Goal: Find specific page/section: Find specific page/section

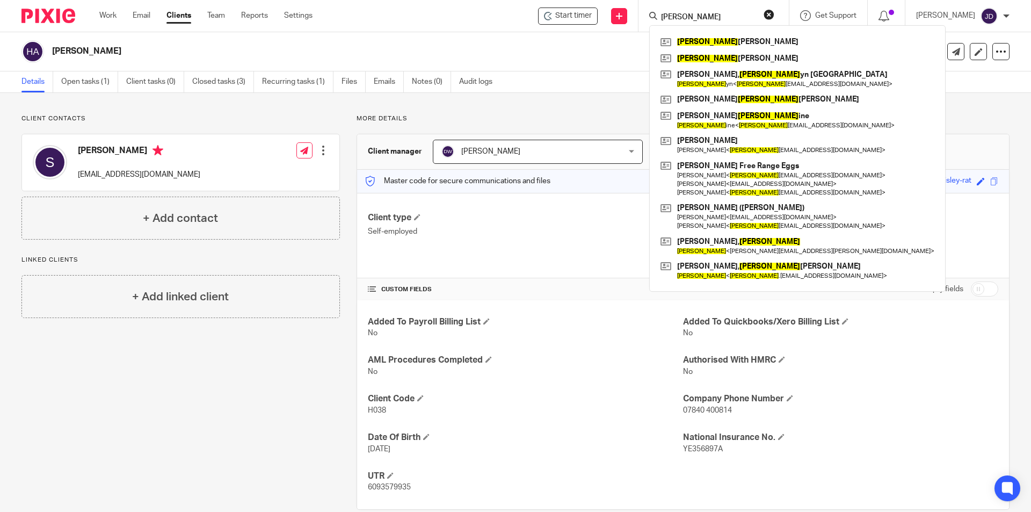
click at [183, 338] on div "Client contacts [PERSON_NAME] [EMAIL_ADDRESS][DOMAIN_NAME] Edit contact Create …" at bounding box center [172, 311] width 335 height 395
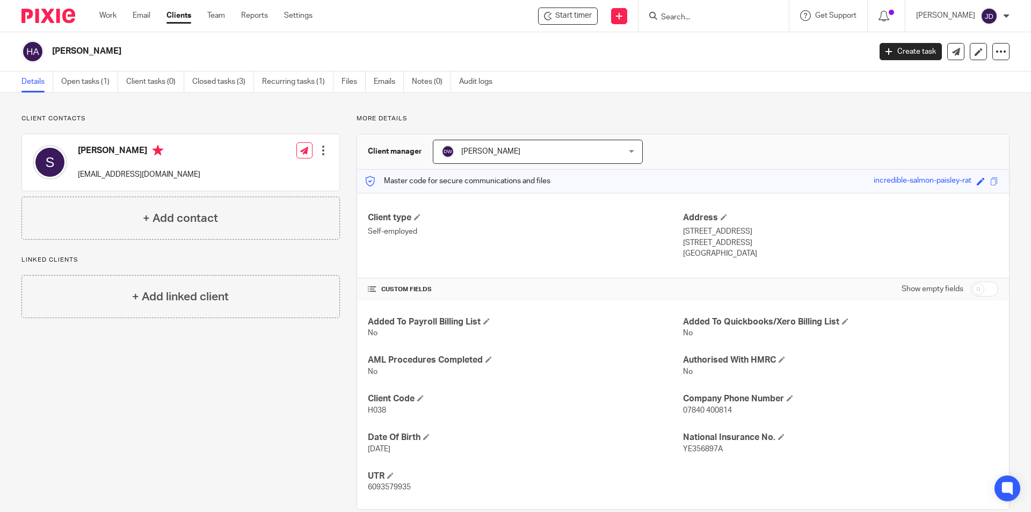
click at [703, 15] on input "Search" at bounding box center [708, 18] width 97 height 10
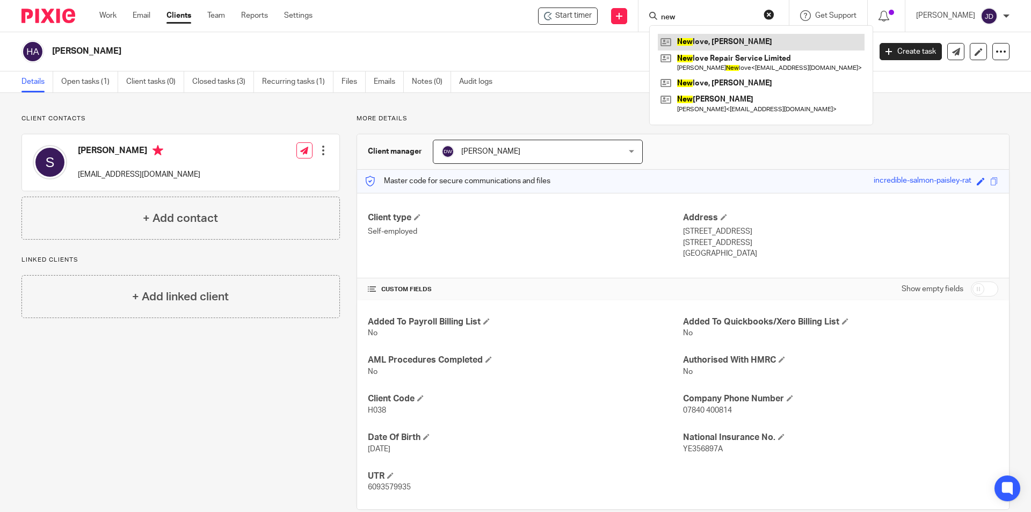
type input "new"
click at [722, 37] on link at bounding box center [761, 42] width 207 height 16
